Goal: Task Accomplishment & Management: Use online tool/utility

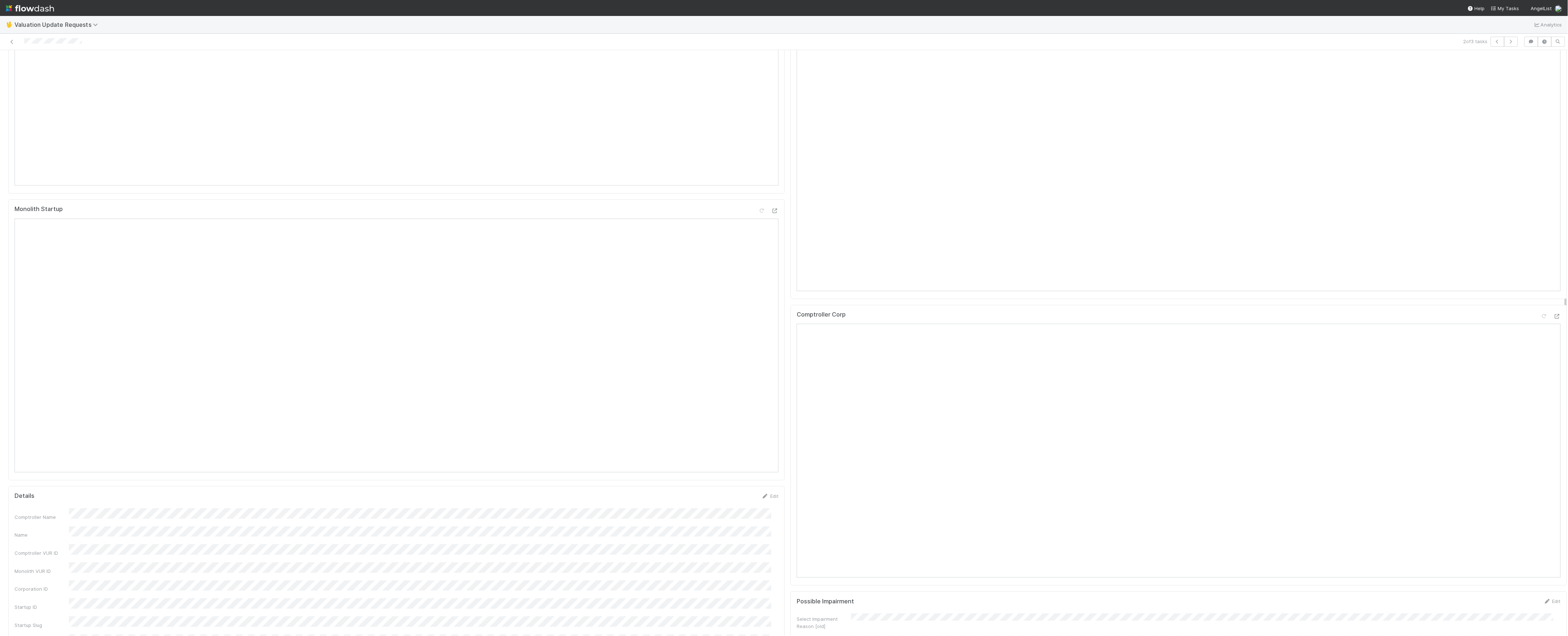
scroll to position [97, 0]
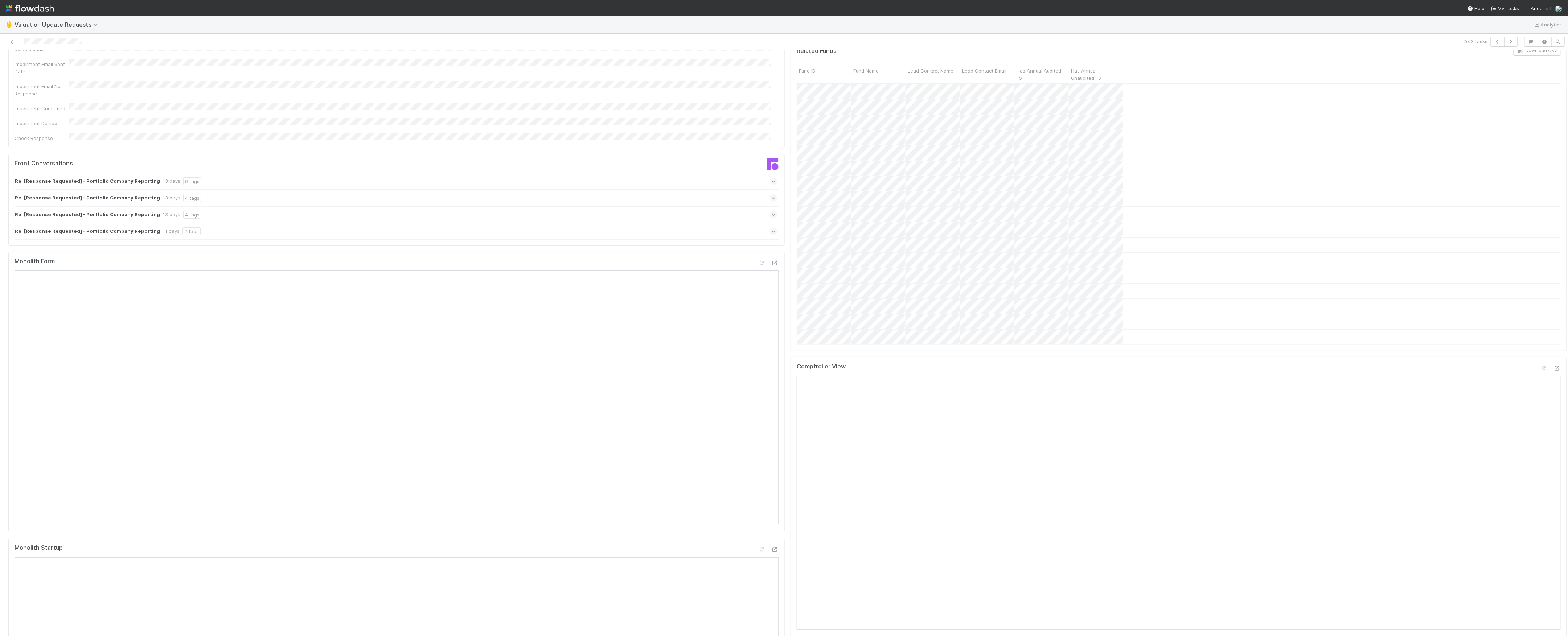
click at [415, 190] on div "Re: [Response Requested] - Portfolio Company Reporting 13 days 4 tags" at bounding box center [396, 198] width 763 height 16
click at [410, 173] on div "Re: [Response Requested] - Portfolio Company Reporting 13 days 6 tags" at bounding box center [396, 181] width 763 height 16
click at [770, 194] on icon at bounding box center [774, 197] width 7 height 5
click at [1541, 372] on div at bounding box center [1544, 368] width 7 height 7
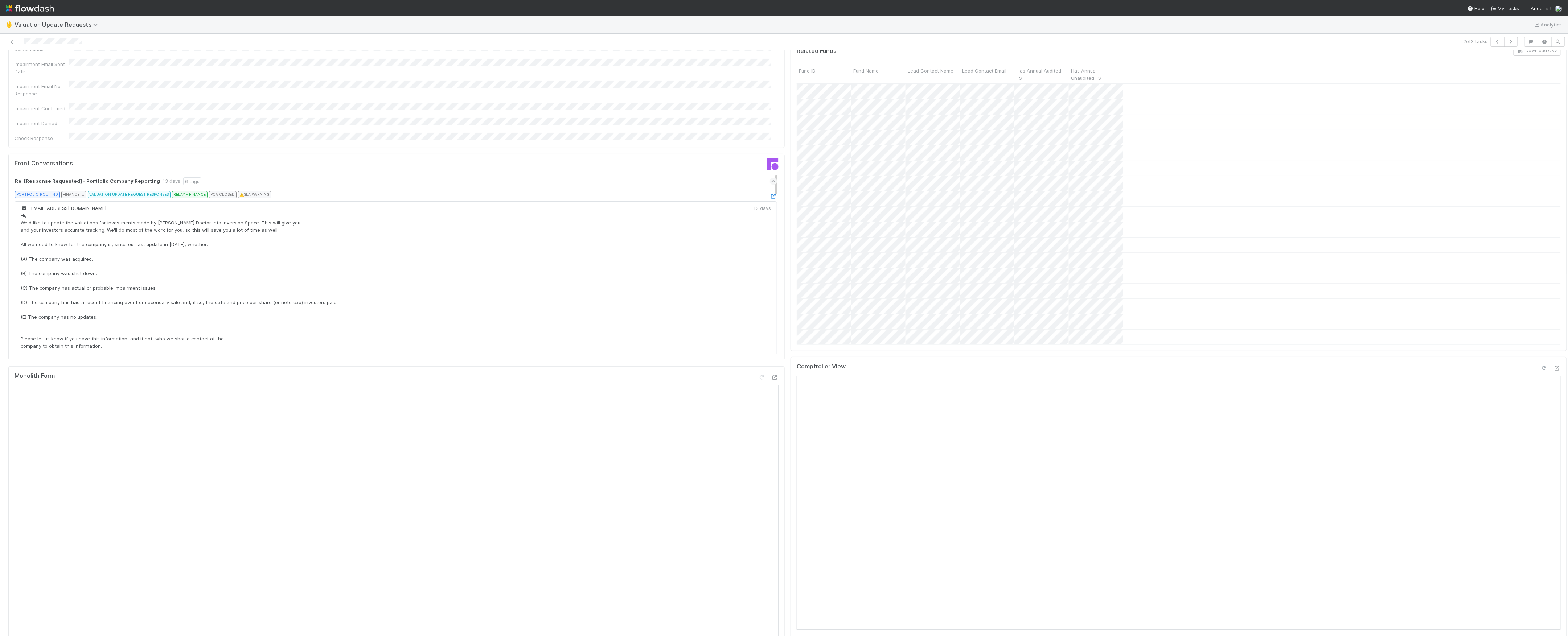
scroll to position [435, 0]
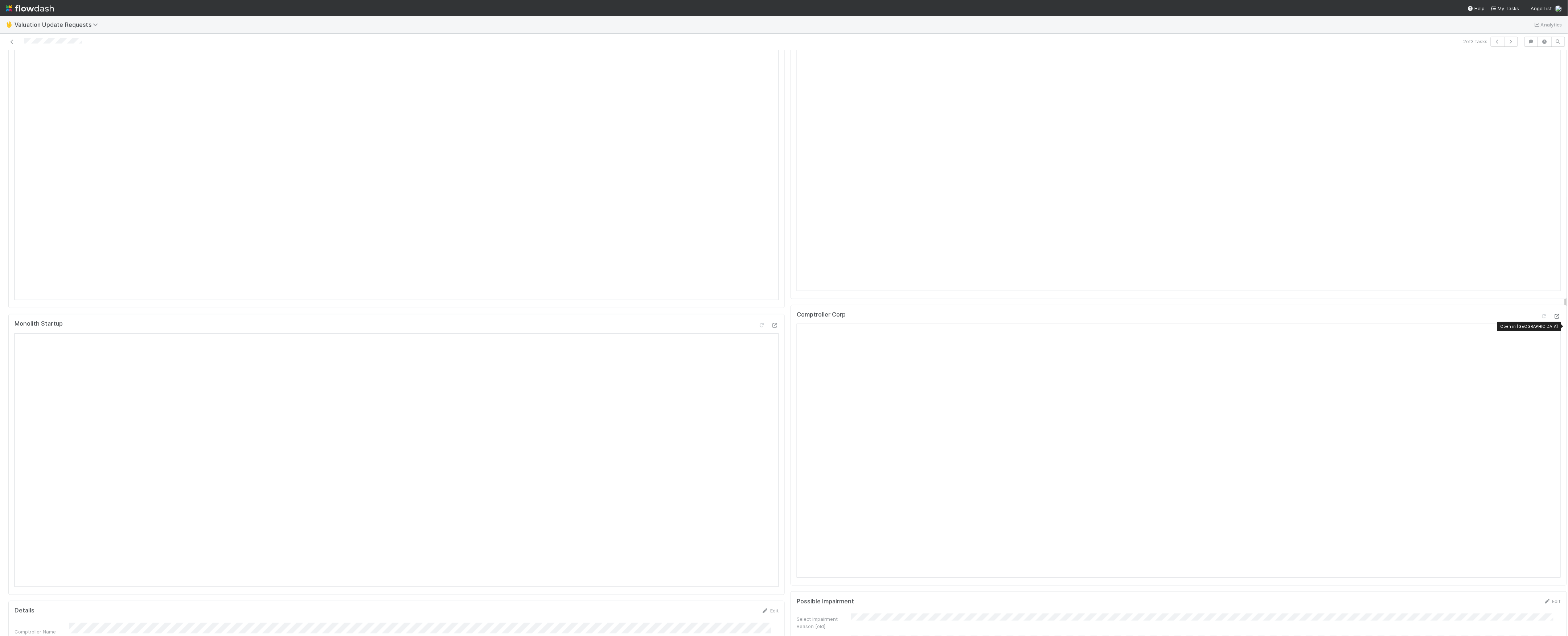
click at [1553, 319] on icon at bounding box center [1557, 316] width 7 height 5
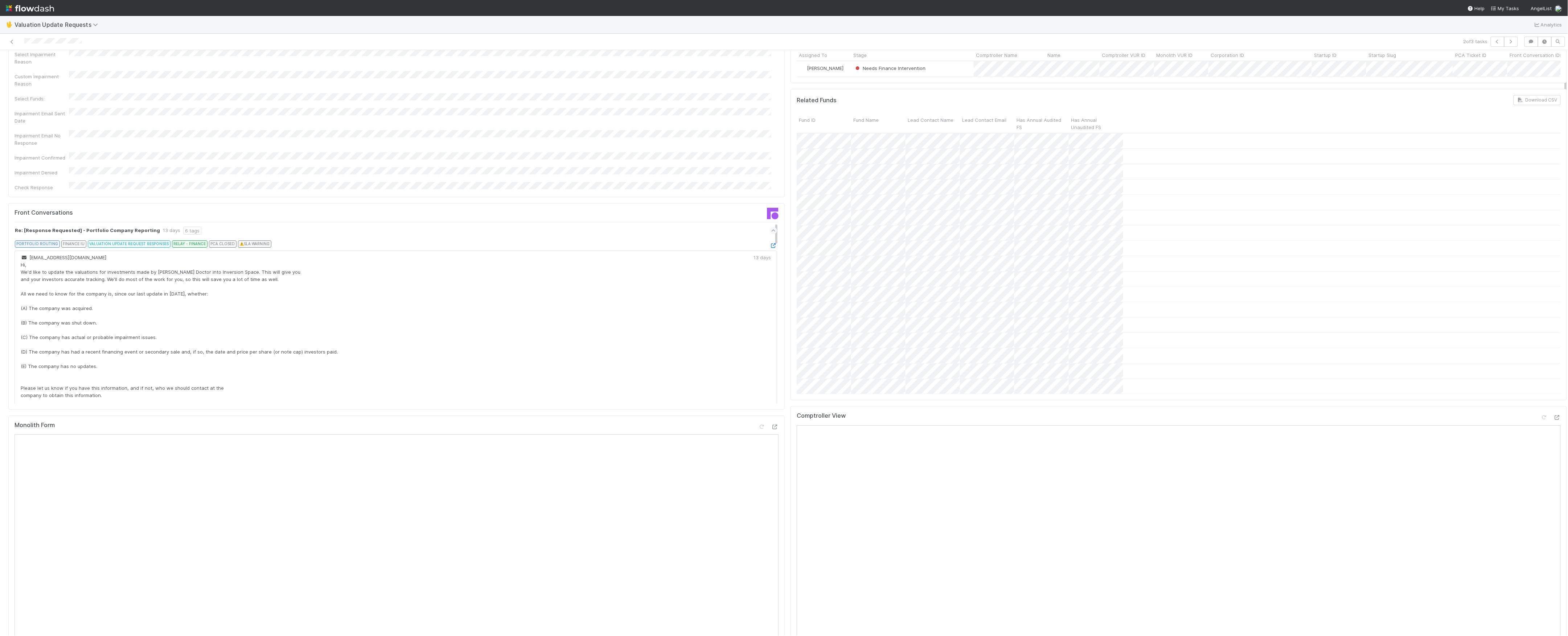
scroll to position [0, 0]
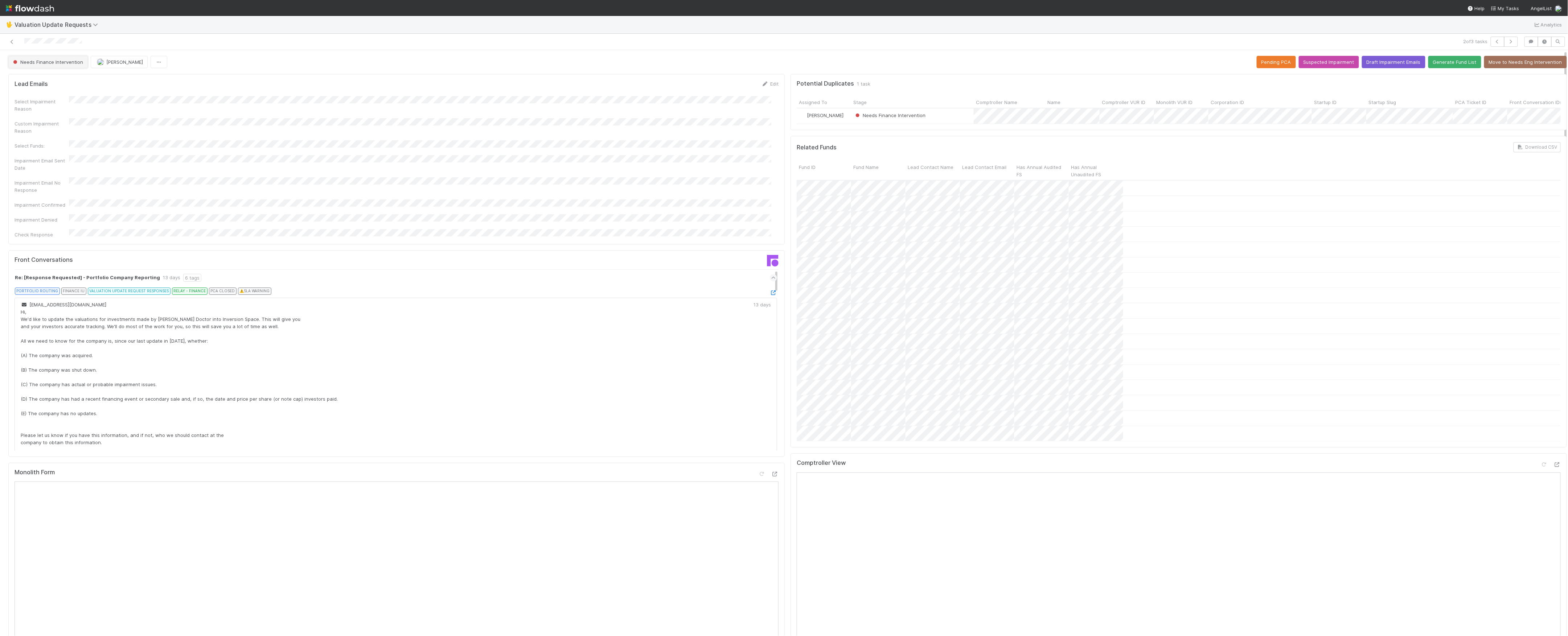
click at [61, 60] on span "Needs Finance Intervention" at bounding box center [47, 62] width 71 height 6
click at [777, 302] on div at bounding box center [784, 318] width 1568 height 636
click at [12, 40] on icon at bounding box center [12, 42] width 7 height 5
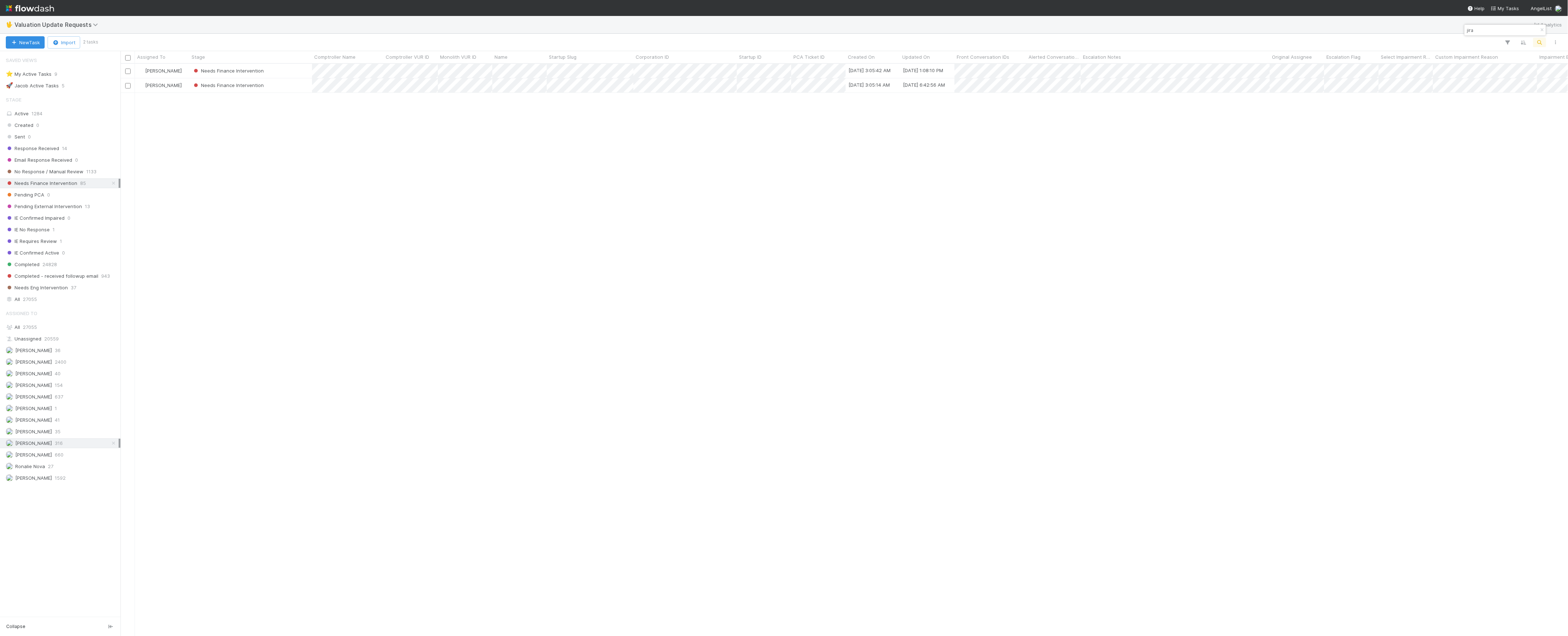
scroll to position [8, 8]
click at [292, 88] on div "Needs Finance Intervention" at bounding box center [250, 85] width 122 height 14
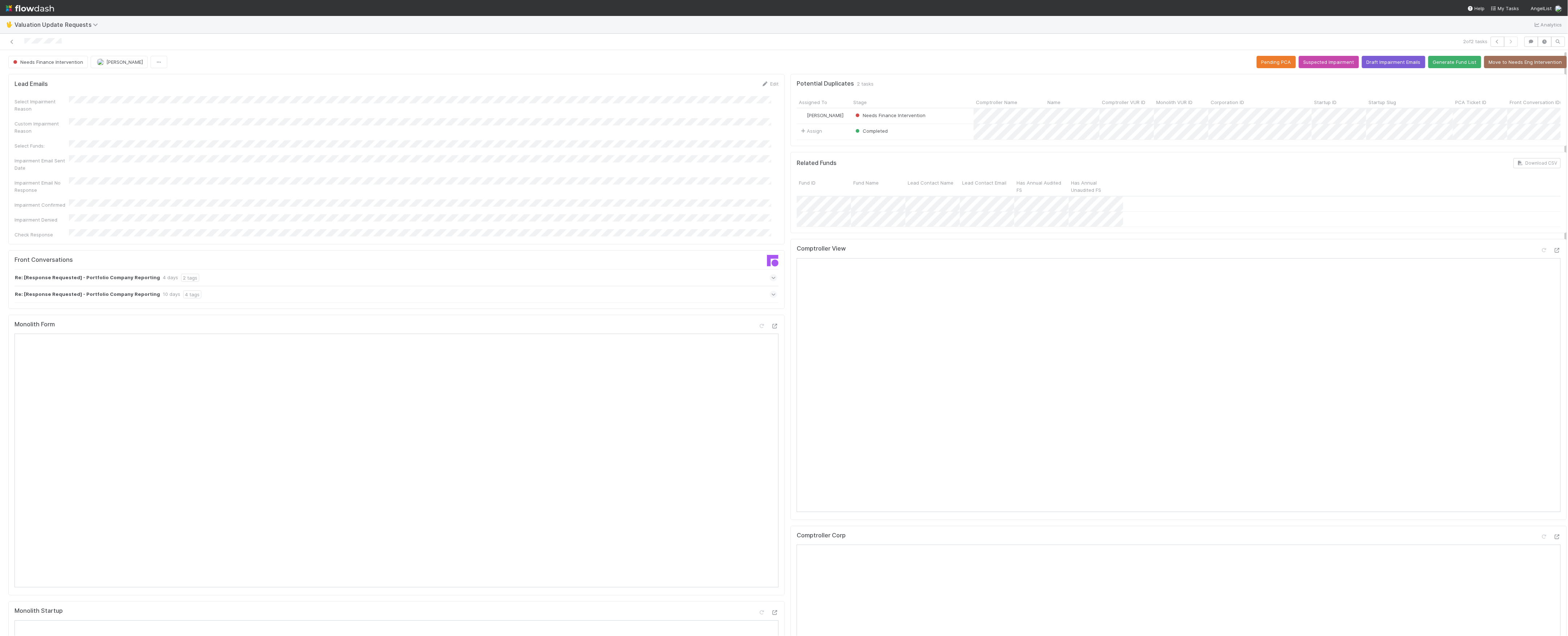
click at [771, 274] on icon at bounding box center [774, 278] width 5 height 7
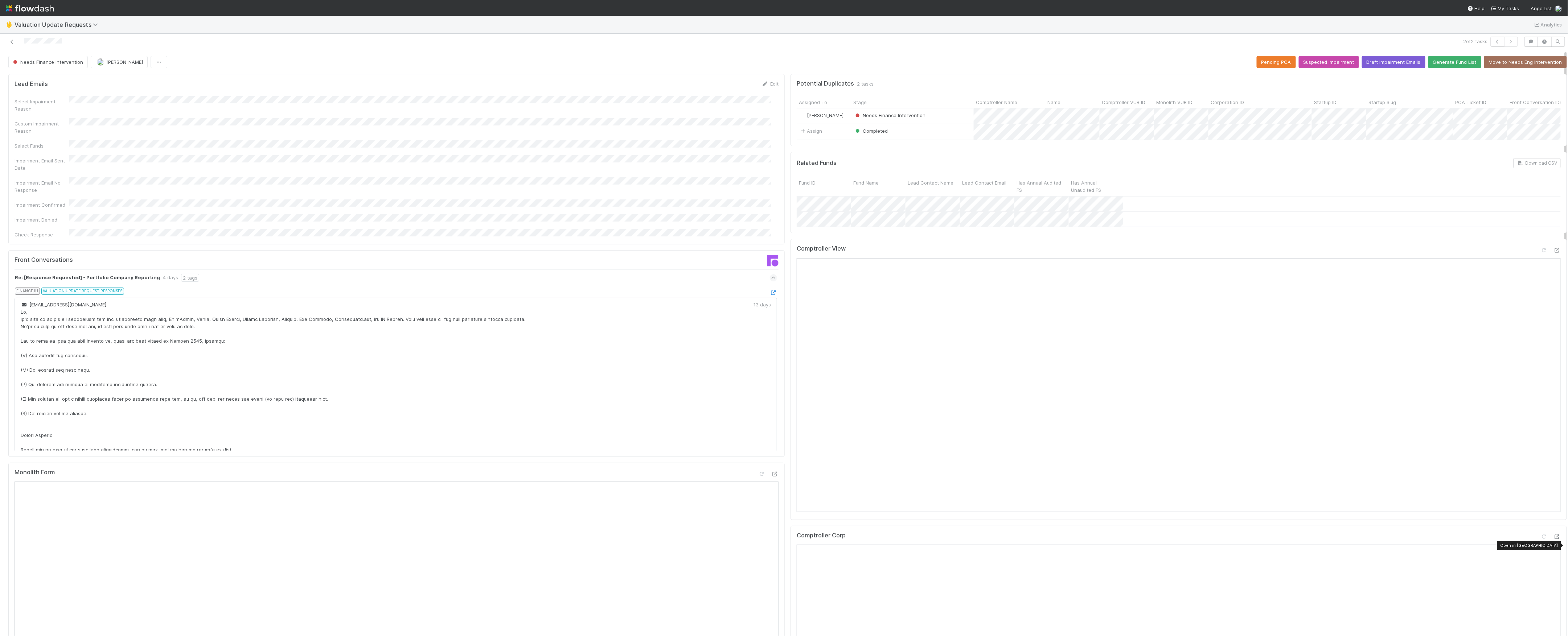
click at [1553, 539] on icon at bounding box center [1557, 537] width 7 height 5
click at [770, 290] on icon at bounding box center [774, 293] width 7 height 5
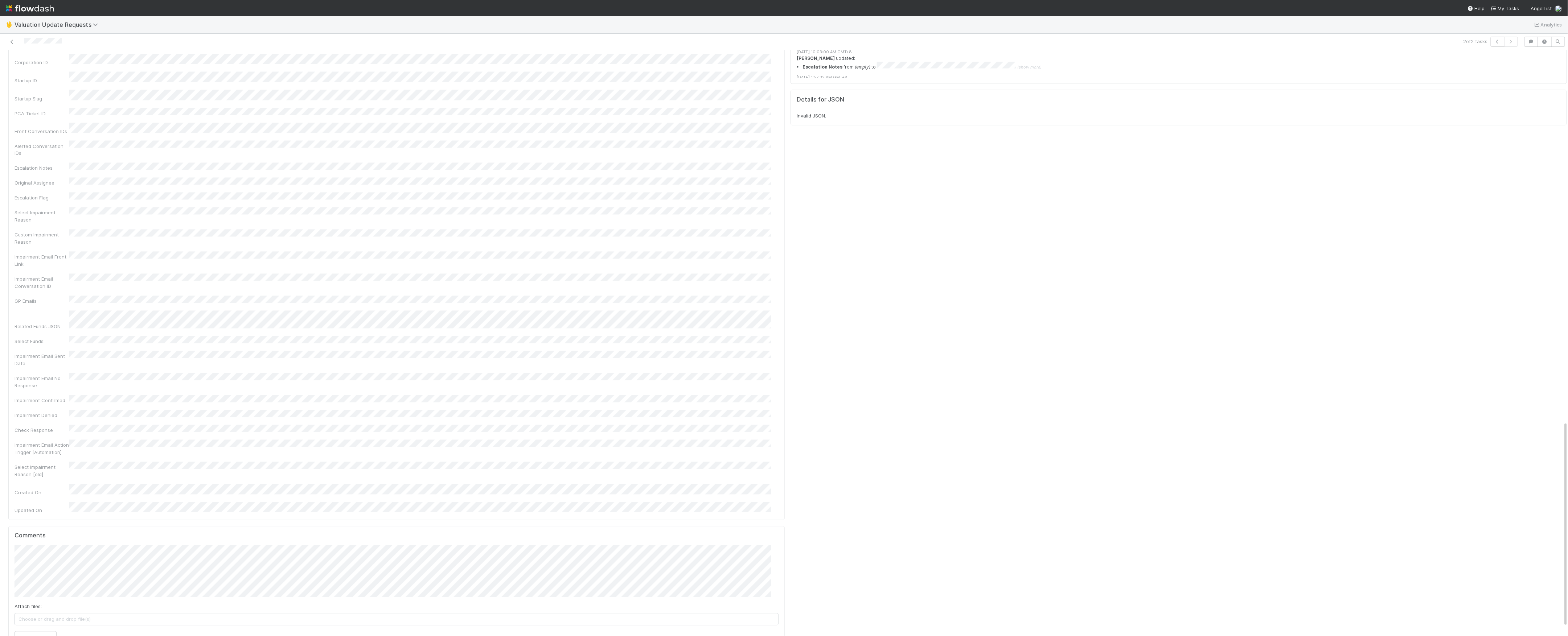
scroll to position [1082, 0]
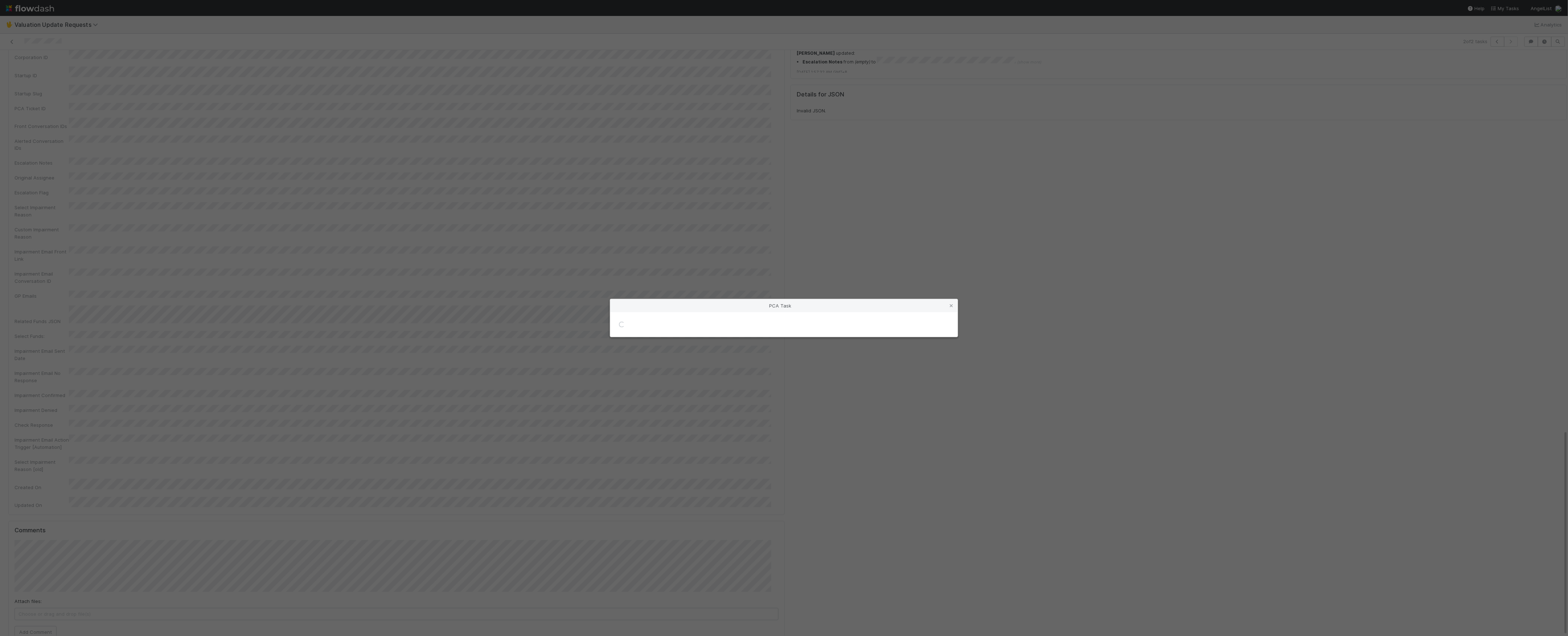
click at [310, 184] on div "PCA Task Loading..." at bounding box center [784, 318] width 1568 height 636
click at [714, 231] on div "PCA Task Loading..." at bounding box center [784, 318] width 1568 height 636
click at [951, 307] on icon at bounding box center [951, 306] width 7 height 5
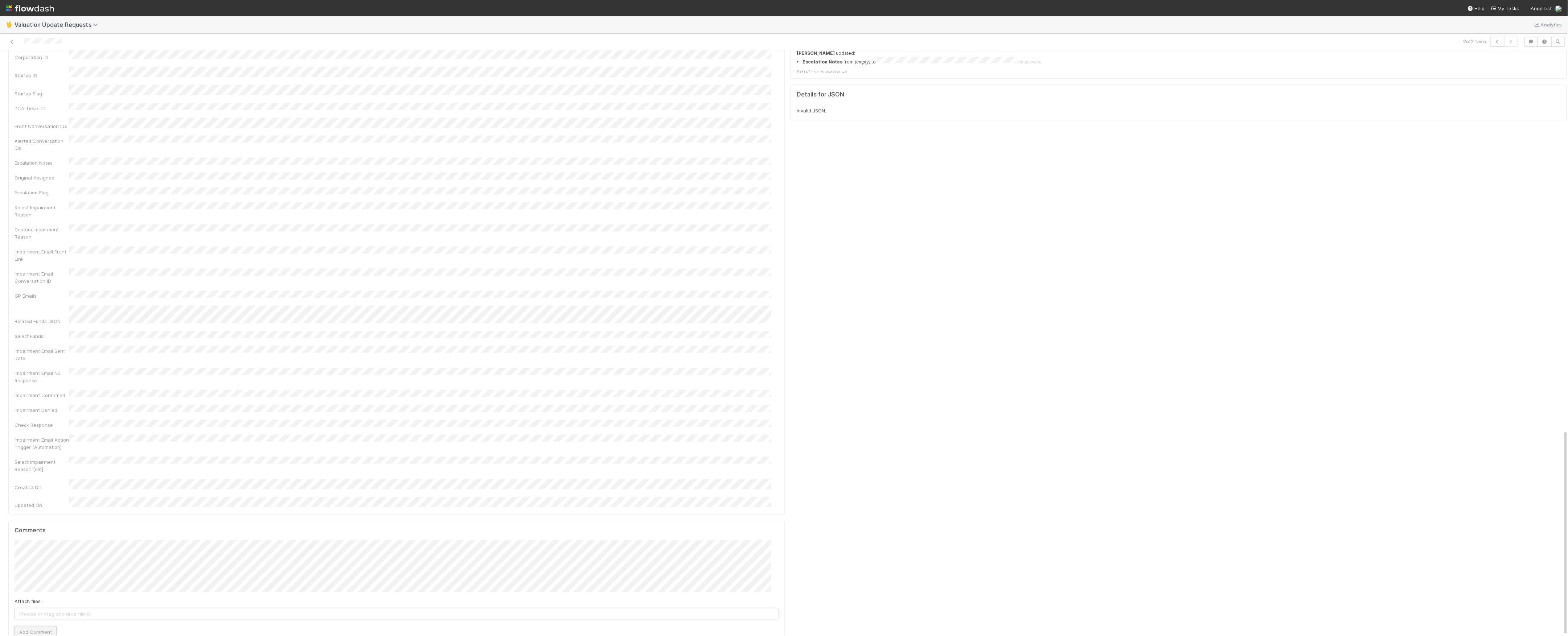
click at [39, 626] on button "Add Comment" at bounding box center [35, 632] width 42 height 12
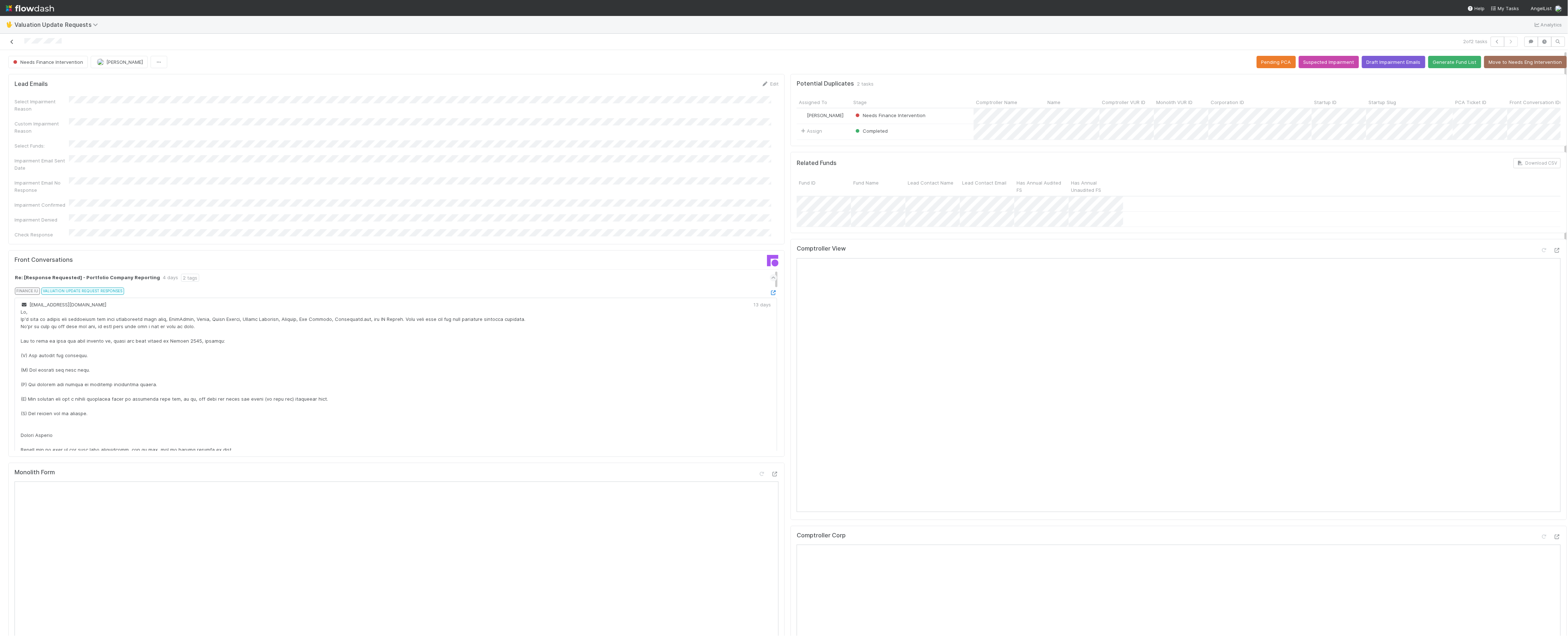
click at [12, 43] on icon at bounding box center [12, 42] width 7 height 5
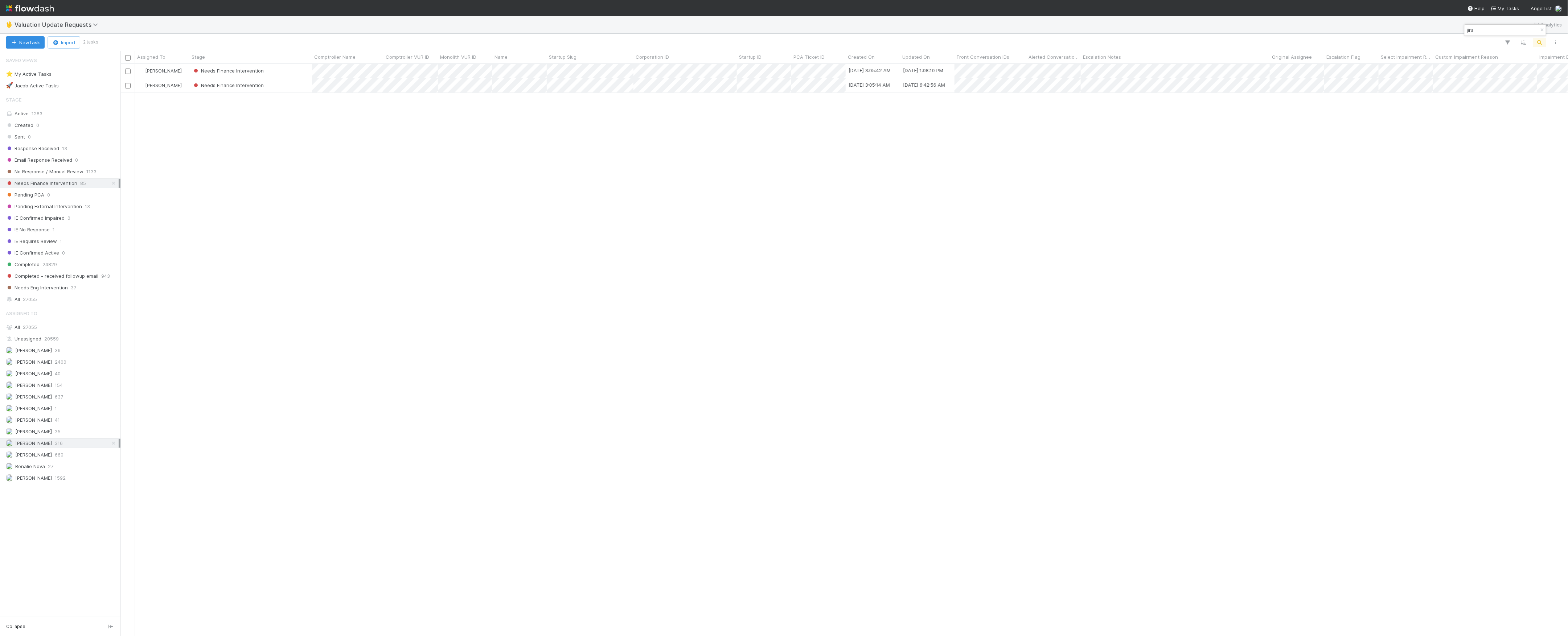
scroll to position [565, 1440]
click at [1541, 28] on icon "button" at bounding box center [1542, 30] width 7 height 4
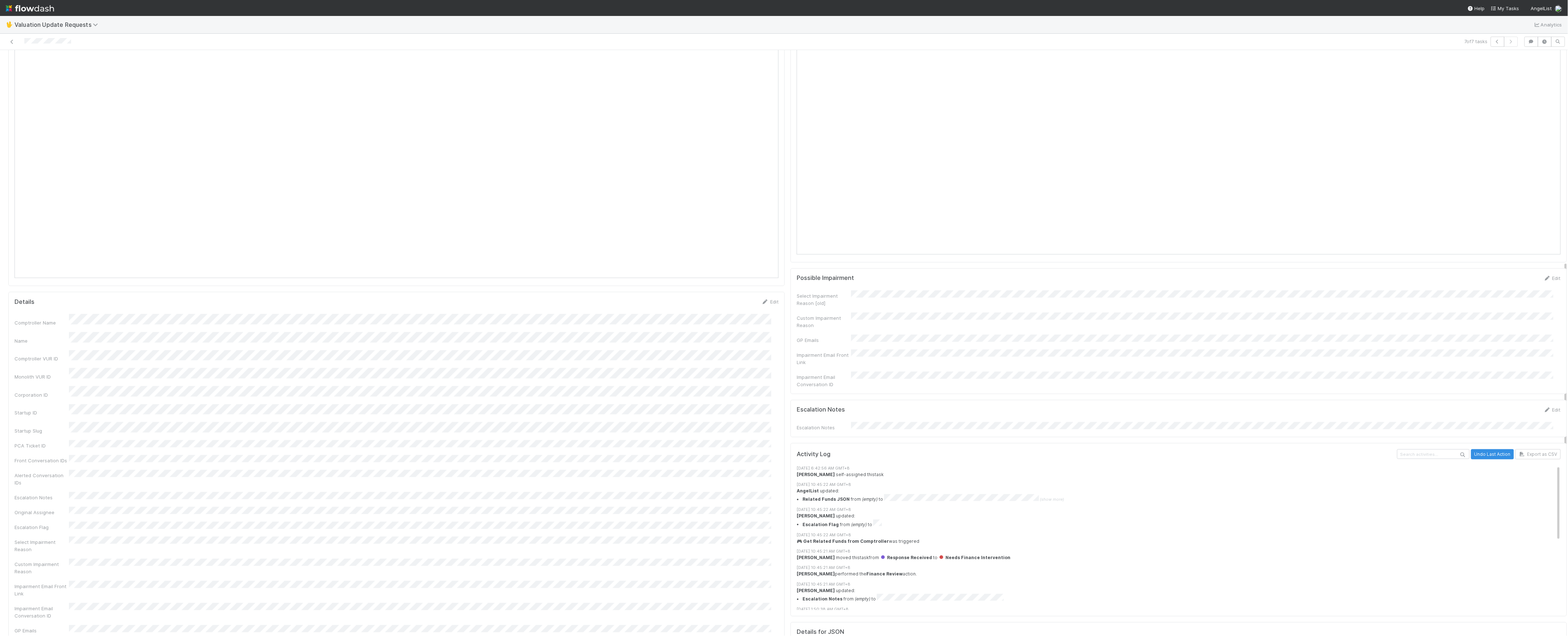
scroll to position [290, 0]
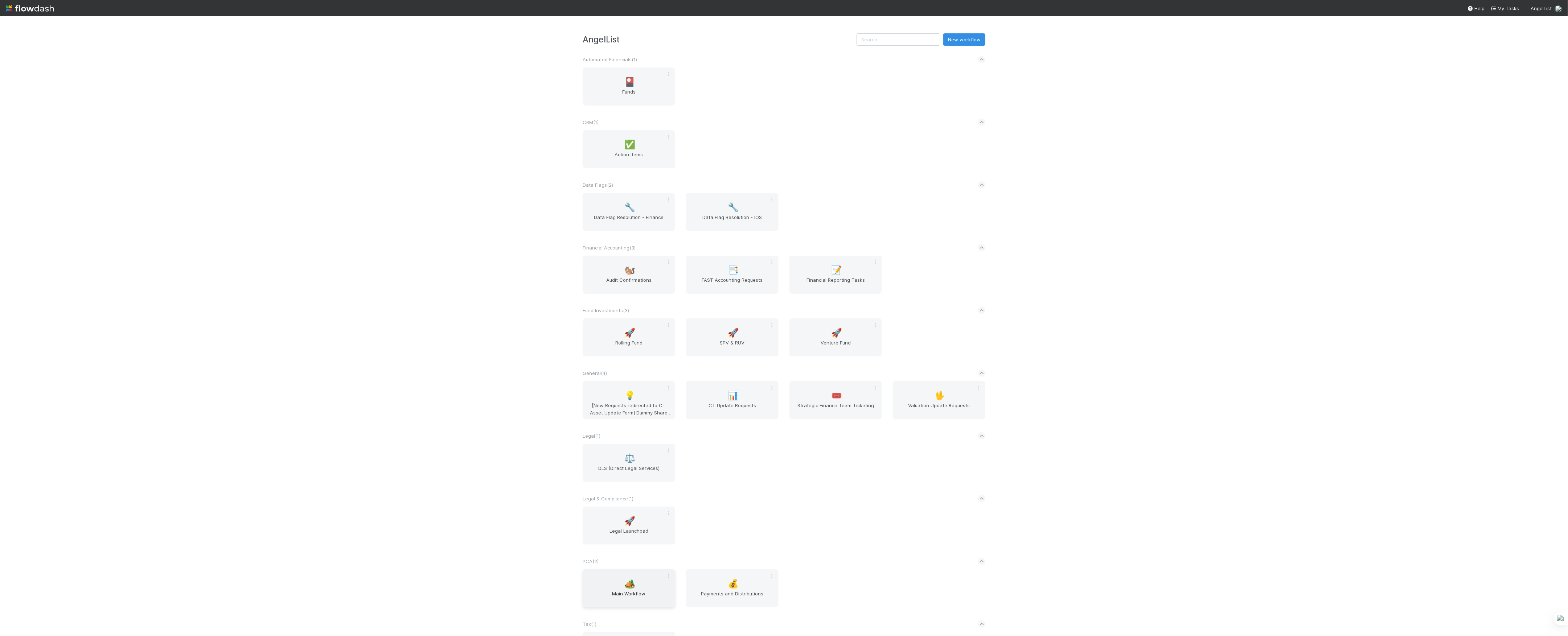
click at [610, 602] on span "Main Workflow" at bounding box center [629, 598] width 86 height 15
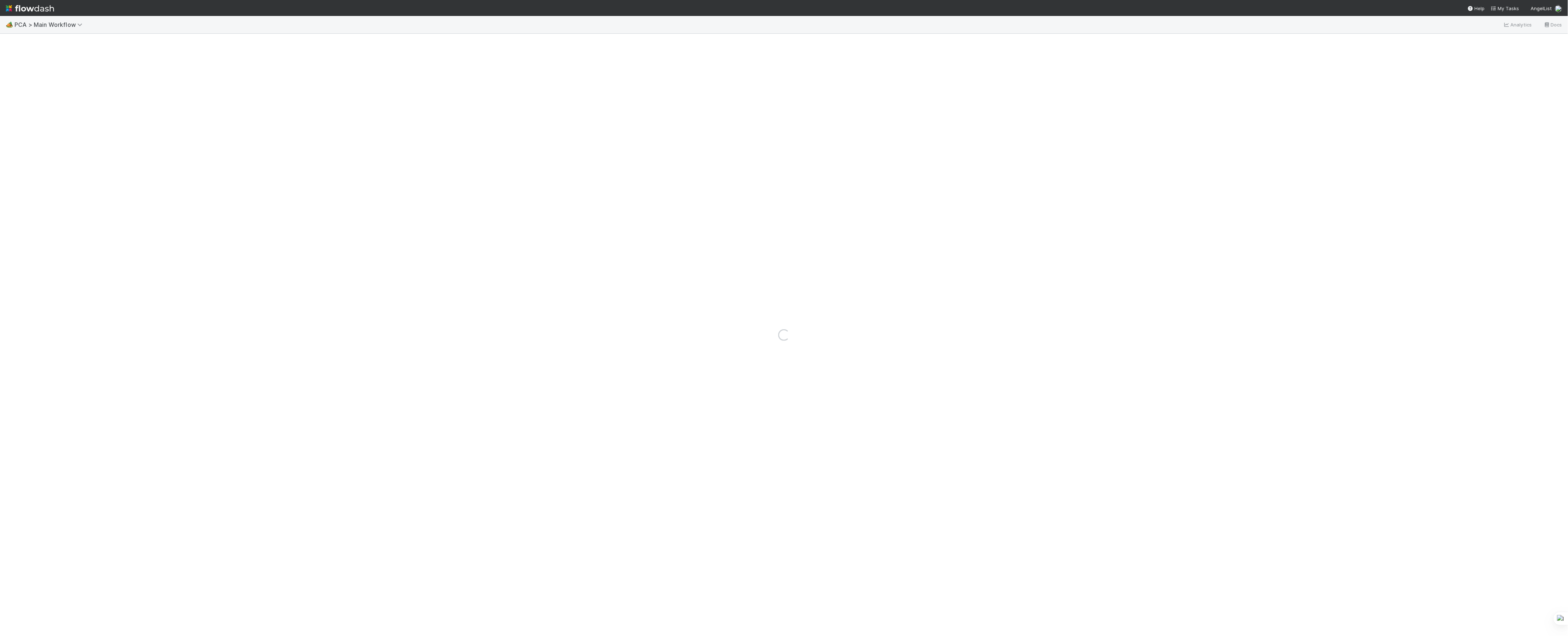
click at [35, 10] on img at bounding box center [30, 9] width 48 height 12
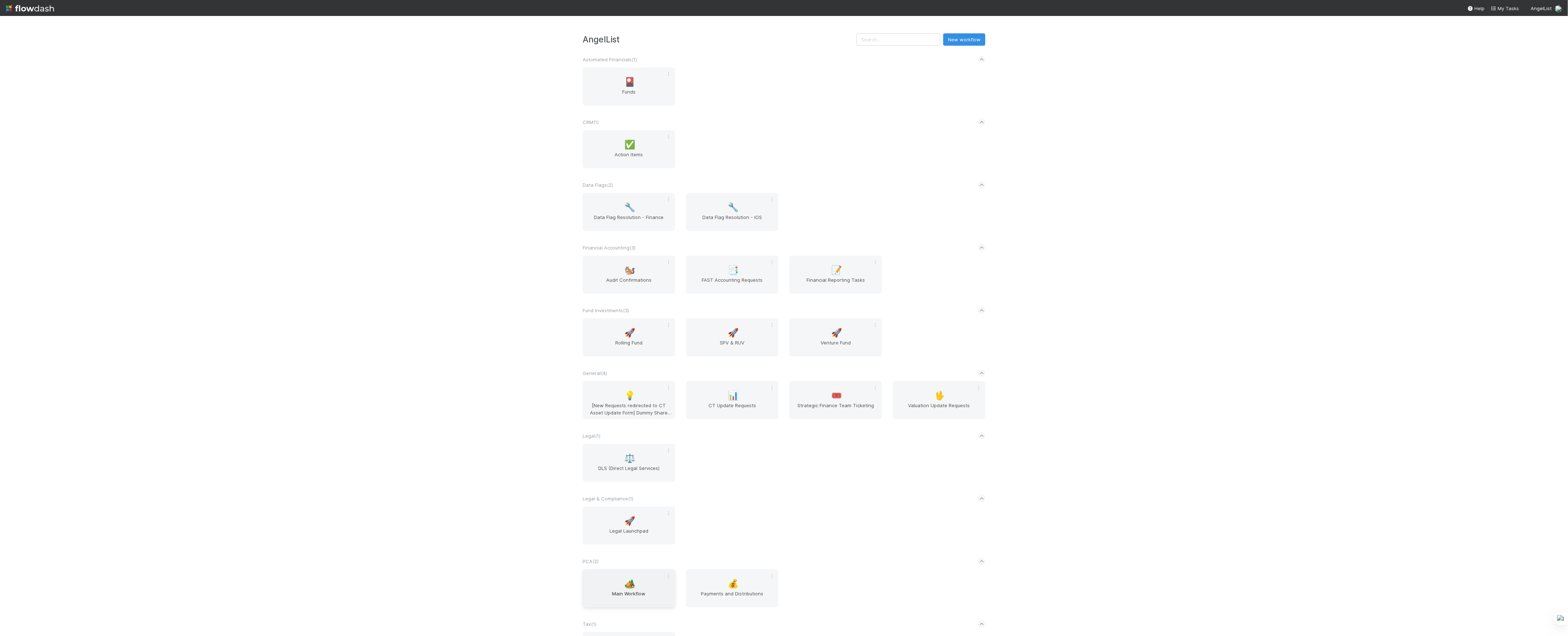
click at [637, 583] on div "🏕️ Main Workflow" at bounding box center [629, 589] width 93 height 38
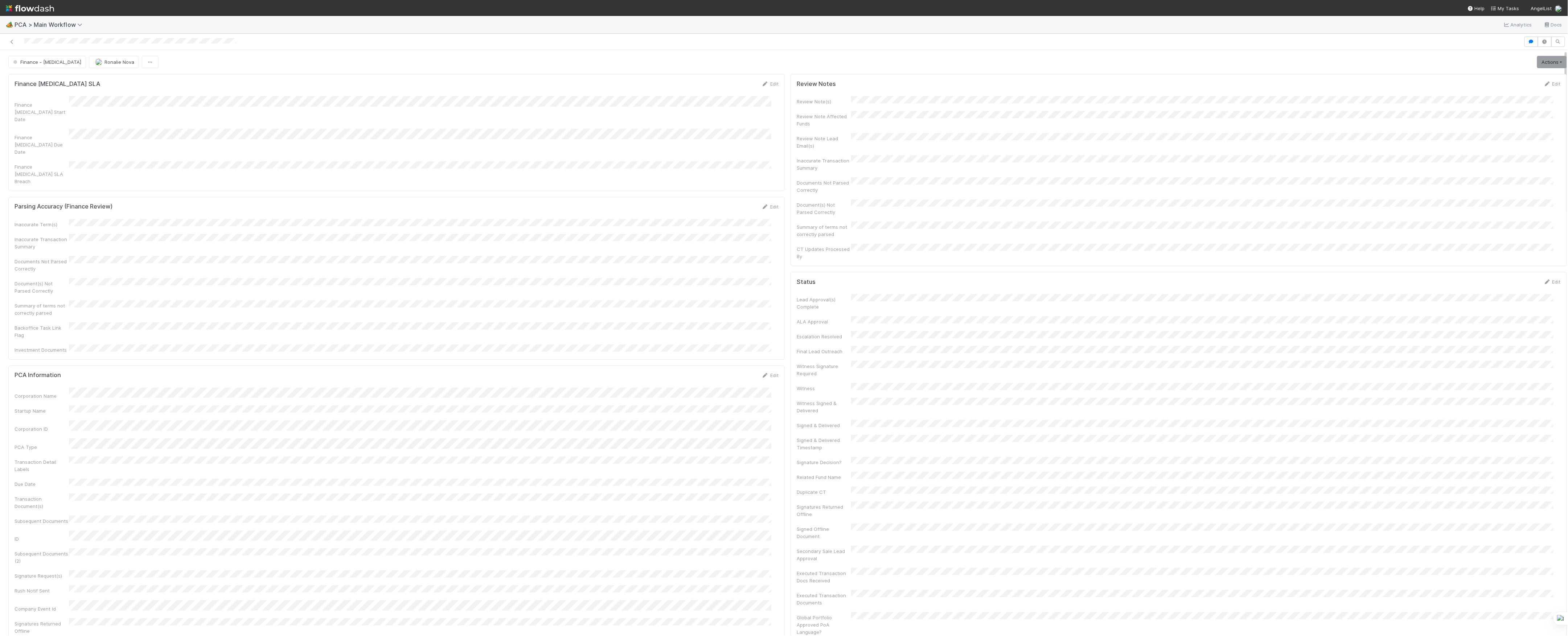
click at [89, 65] on button "Ronalie Nova" at bounding box center [114, 62] width 50 height 12
click at [96, 66] on button "Ronalie Nova" at bounding box center [114, 62] width 50 height 12
